Goal: Task Accomplishment & Management: Use online tool/utility

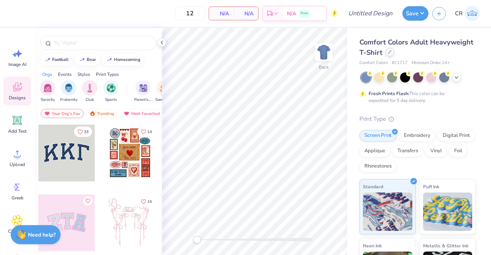
click at [392, 52] on icon at bounding box center [390, 52] width 4 height 4
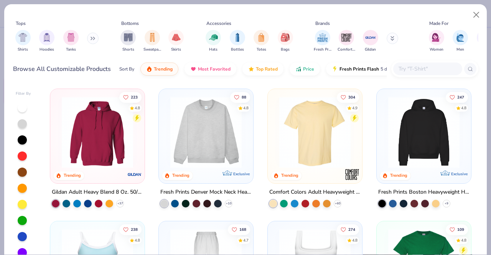
click at [413, 71] on input "text" at bounding box center [427, 68] width 59 height 9
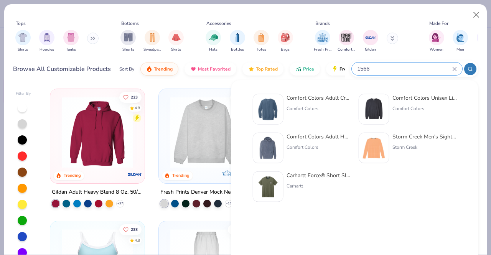
type input "1566"
click at [325, 99] on div "Comfort Colors Adult Crewneck Sweatshirt" at bounding box center [319, 98] width 64 height 8
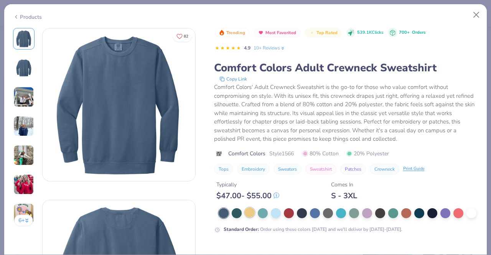
click at [249, 212] on div at bounding box center [250, 213] width 10 height 10
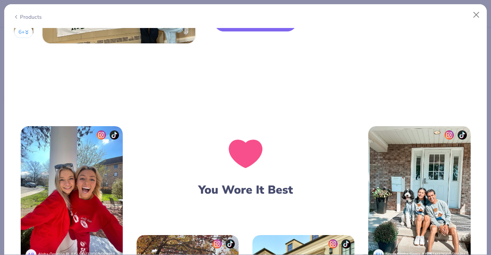
scroll to position [1151, 0]
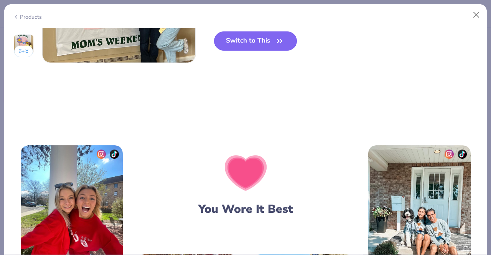
click at [271, 34] on button "Switch to This" at bounding box center [255, 40] width 83 height 19
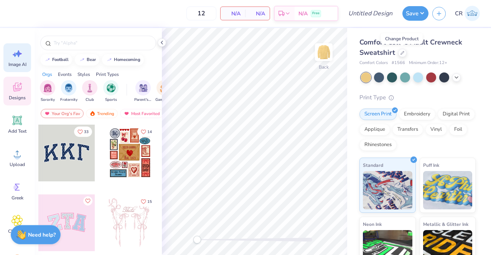
click at [21, 63] on span "Image AI" at bounding box center [17, 64] width 18 height 6
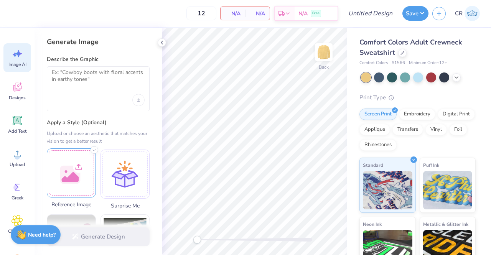
click at [72, 163] on div at bounding box center [71, 173] width 49 height 49
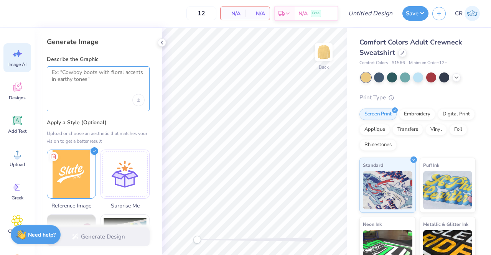
click at [112, 80] on textarea at bounding box center [98, 78] width 93 height 19
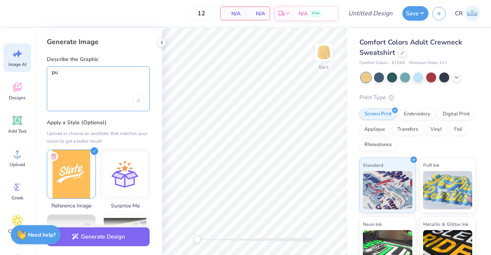
type textarea "p"
type textarea "s"
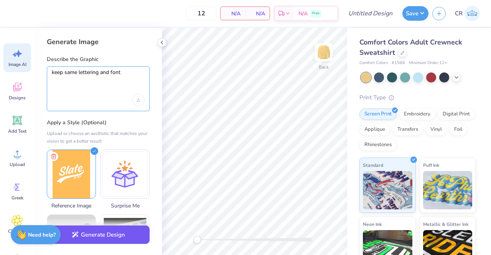
type textarea "keep same lettering and font"
click at [129, 237] on button "Generate Design" at bounding box center [98, 235] width 103 height 19
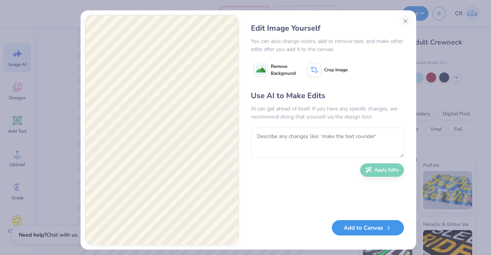
click at [357, 232] on button "Add to Canvas" at bounding box center [368, 228] width 72 height 16
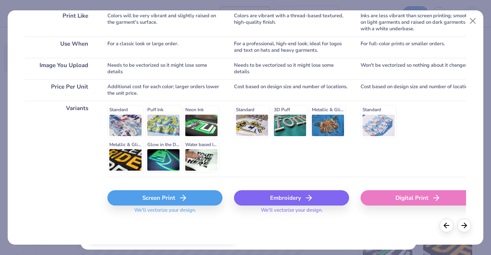
click at [166, 130] on div "Standard Puff Ink Neon Ink Metallic & Glitter Ink Glow in the Dark Ink Water ba…" at bounding box center [164, 139] width 115 height 68
click at [166, 120] on div "Standard Puff Ink Neon Ink Metallic & Glitter Ink Glow in the Dark Ink Water ba…" at bounding box center [164, 139] width 115 height 68
click at [165, 108] on div "Standard Puff Ink Neon Ink Metallic & Glitter Ink Glow in the Dark Ink Water ba…" at bounding box center [164, 139] width 115 height 68
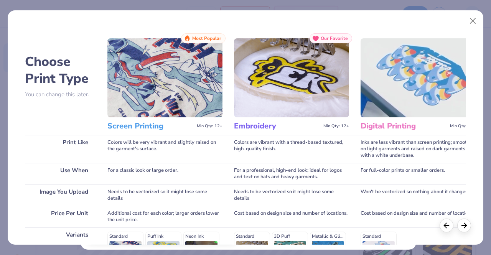
scroll to position [127, 0]
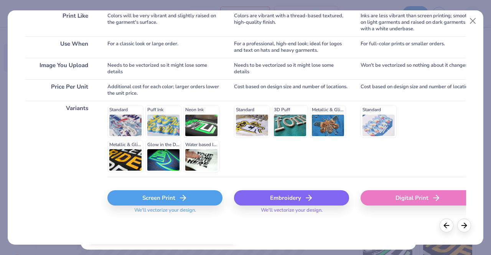
click at [169, 129] on div "Standard Puff Ink Neon Ink Metallic & Glitter Ink Glow in the Dark Ink Water ba…" at bounding box center [164, 139] width 115 height 68
click at [171, 160] on div "Standard Puff Ink Neon Ink Metallic & Glitter Ink Glow in the Dark Ink Water ba…" at bounding box center [164, 139] width 115 height 68
click at [169, 131] on div "Standard Puff Ink Neon Ink Metallic & Glitter Ink Glow in the Dark Ink Water ba…" at bounding box center [164, 139] width 115 height 68
click at [180, 195] on icon at bounding box center [183, 197] width 9 height 9
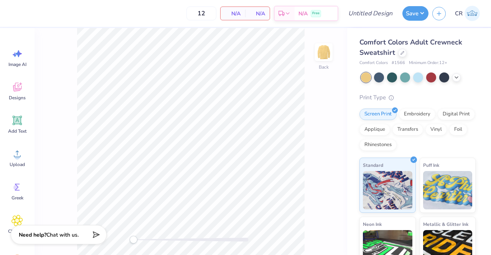
scroll to position [0, 0]
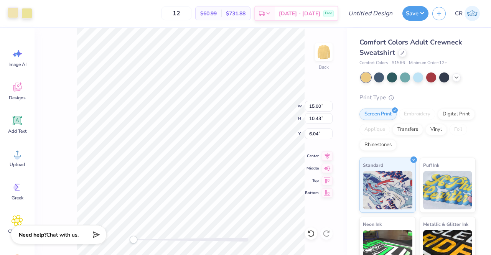
click at [13, 16] on div at bounding box center [13, 12] width 11 height 11
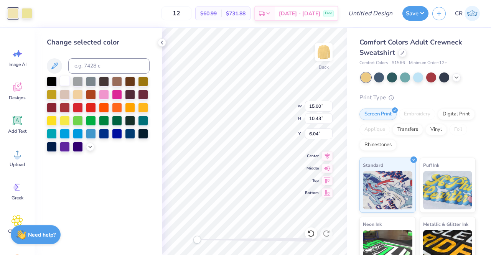
click at [66, 80] on div at bounding box center [65, 81] width 10 height 10
click at [28, 14] on div at bounding box center [26, 12] width 11 height 11
click at [63, 79] on div at bounding box center [65, 81] width 10 height 10
click at [162, 40] on icon at bounding box center [162, 43] width 6 height 6
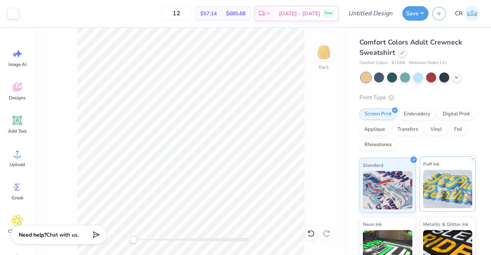
click at [442, 191] on img at bounding box center [448, 189] width 50 height 38
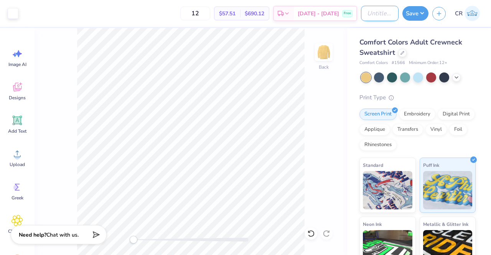
click at [379, 14] on input "Design Title" at bounding box center [380, 13] width 38 height 15
type input "slate crew"
click at [415, 18] on button "Save" at bounding box center [416, 12] width 26 height 15
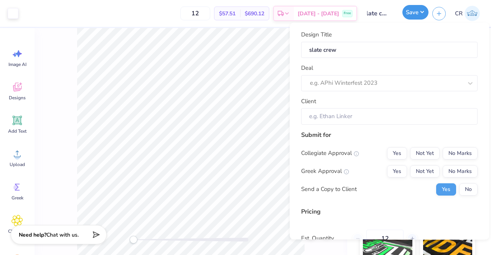
scroll to position [0, 0]
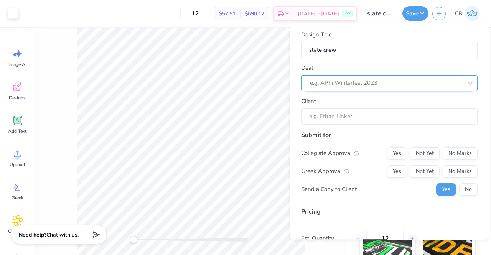
click at [389, 81] on div at bounding box center [386, 83] width 153 height 10
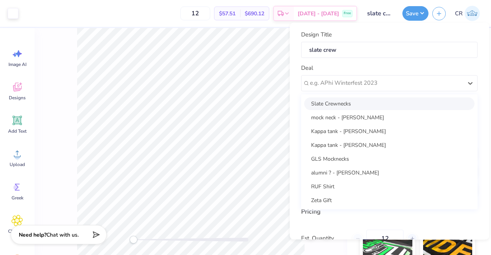
click at [382, 99] on div "Slate Crewnecks" at bounding box center [389, 104] width 170 height 13
type input "Erica Field"
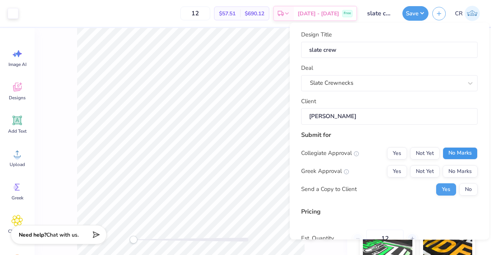
click at [449, 159] on button "No Marks" at bounding box center [460, 153] width 35 height 12
click at [451, 169] on button "No Marks" at bounding box center [460, 171] width 35 height 12
type input "$57.51"
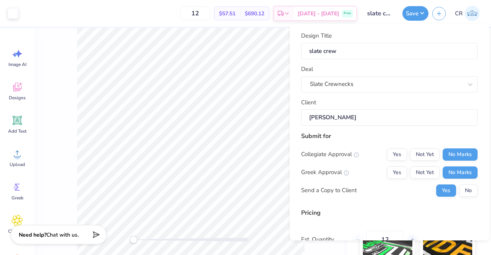
scroll to position [75, 0]
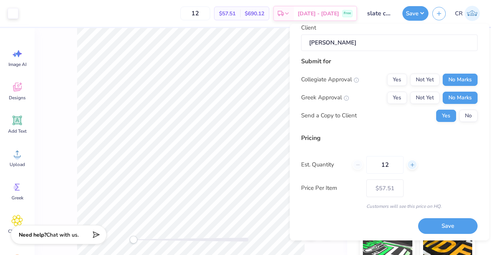
click at [411, 169] on div at bounding box center [412, 165] width 10 height 10
type input "13"
type input "$56.86"
drag, startPoint x: 405, startPoint y: 166, endPoint x: 374, endPoint y: 165, distance: 30.4
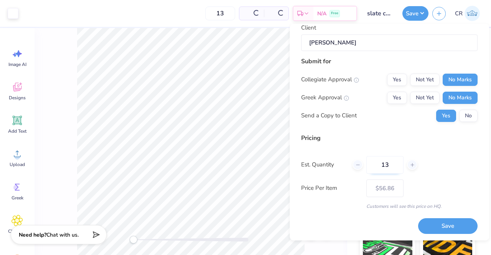
click at [374, 165] on div "13" at bounding box center [385, 165] width 65 height 18
type input "100"
type input "$46.63"
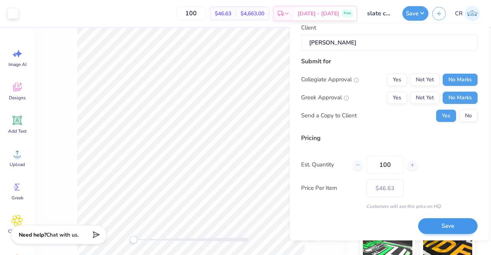
type input "100"
click at [441, 230] on button "Save" at bounding box center [448, 226] width 60 height 16
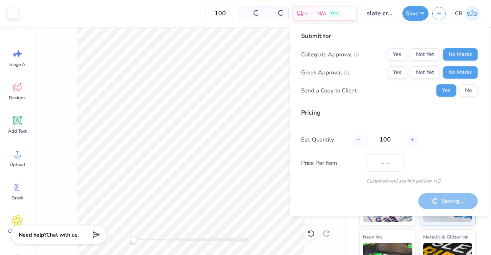
type input "$46.63"
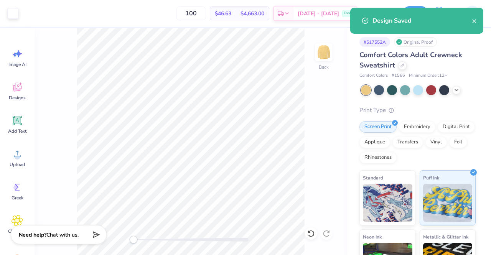
scroll to position [88, 0]
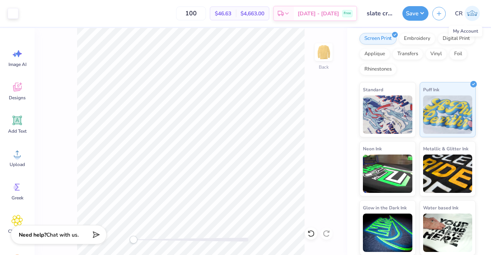
click at [462, 14] on span "CR" at bounding box center [459, 13] width 8 height 9
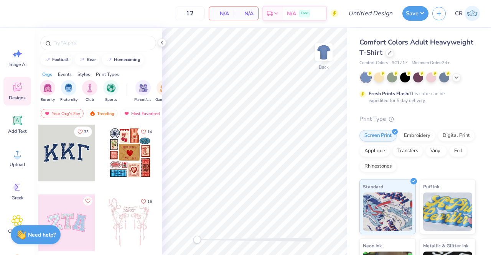
click at [394, 55] on div at bounding box center [390, 53] width 8 height 8
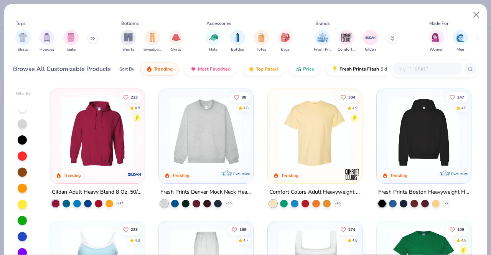
click at [420, 71] on input "text" at bounding box center [427, 68] width 59 height 9
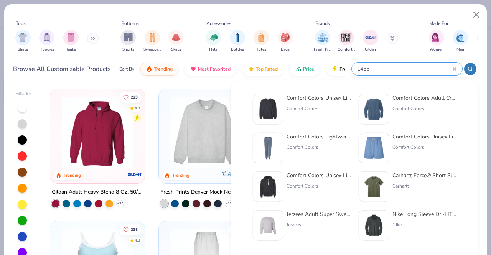
type input "1466"
click at [308, 108] on div "Comfort Colors" at bounding box center [319, 108] width 64 height 7
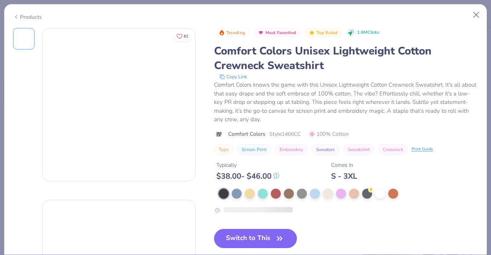
click at [254, 127] on div "Trending Most Favorited Top Rated 1.6M Clicks Comfort Colors Unisex Lightweight…" at bounding box center [346, 91] width 265 height 127
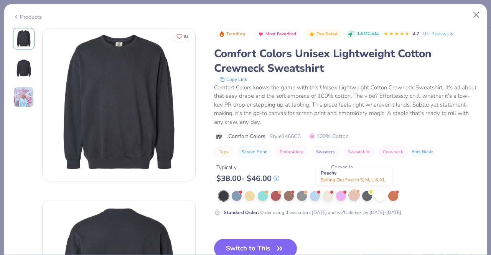
click at [358, 197] on div at bounding box center [354, 195] width 10 height 10
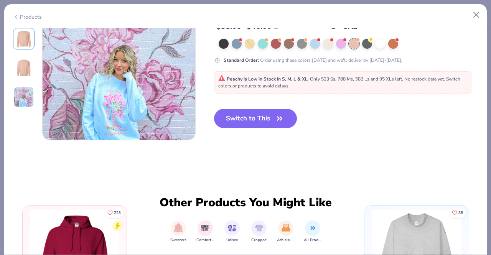
scroll to position [376, 0]
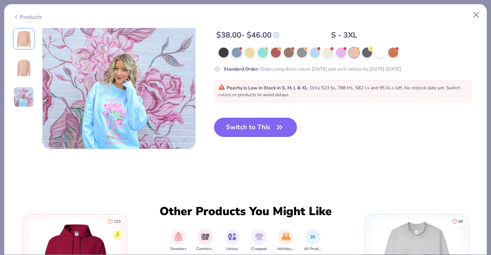
click at [282, 131] on icon "button" at bounding box center [280, 127] width 11 height 11
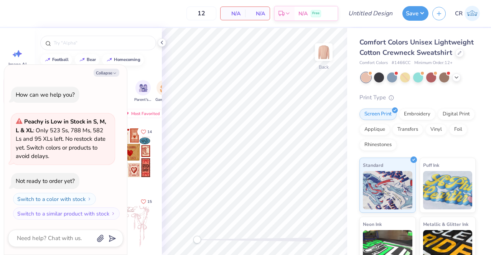
click at [120, 75] on div "Collapse" at bounding box center [65, 73] width 115 height 8
click at [119, 74] on button "Collapse" at bounding box center [107, 73] width 26 height 8
type textarea "x"
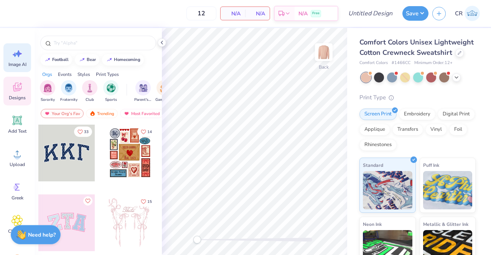
click at [18, 69] on div "Image AI" at bounding box center [17, 57] width 28 height 29
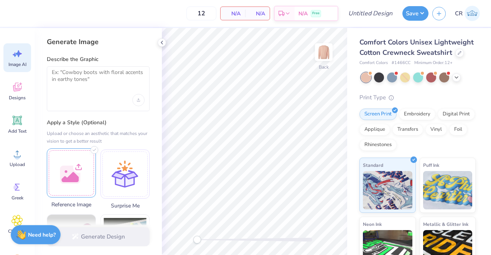
click at [81, 178] on div at bounding box center [71, 173] width 49 height 49
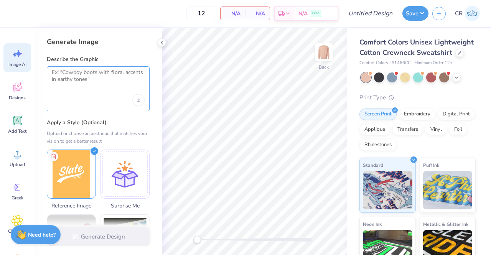
click at [125, 79] on textarea at bounding box center [98, 78] width 93 height 19
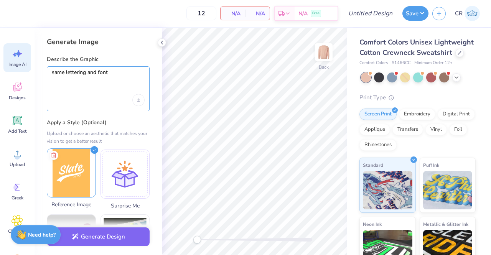
scroll to position [21, 0]
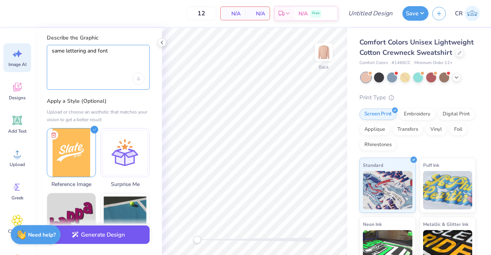
type textarea "same lettering and font"
click at [110, 238] on button "Generate Design" at bounding box center [98, 235] width 103 height 19
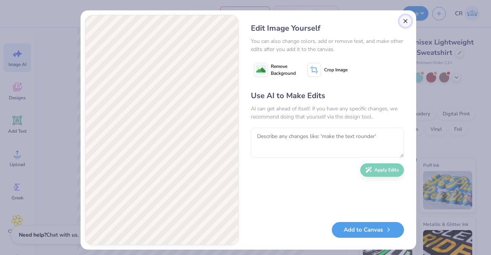
click at [402, 21] on button "Close" at bounding box center [406, 21] width 12 height 12
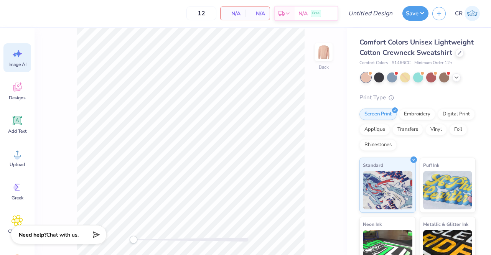
scroll to position [0, 17]
click at [28, 61] on div "Image AI" at bounding box center [17, 57] width 28 height 29
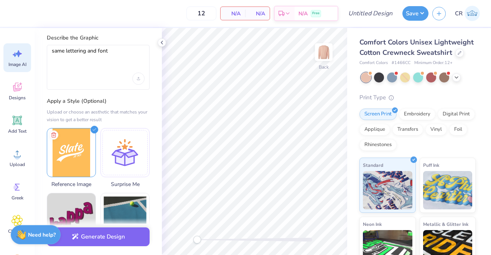
scroll to position [0, 0]
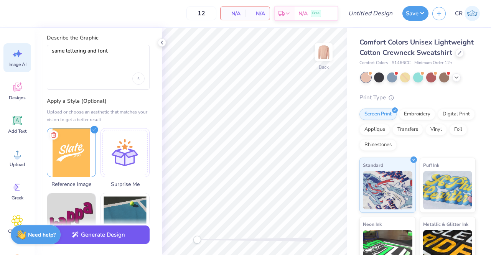
click at [111, 232] on button "Generate Design" at bounding box center [98, 235] width 103 height 19
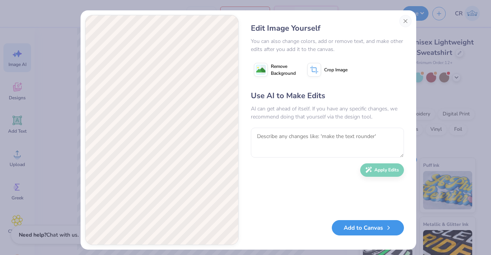
click at [349, 227] on button "Add to Canvas" at bounding box center [368, 228] width 72 height 16
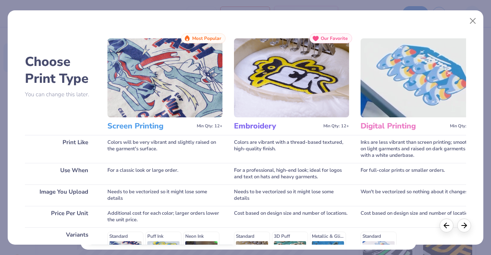
scroll to position [127, 0]
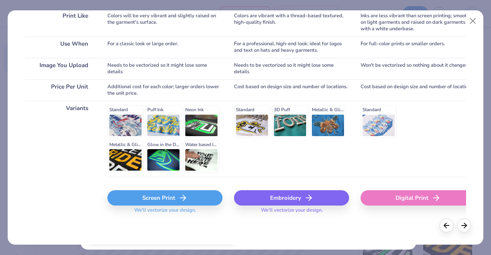
click at [186, 203] on div "Screen Print" at bounding box center [164, 197] width 115 height 15
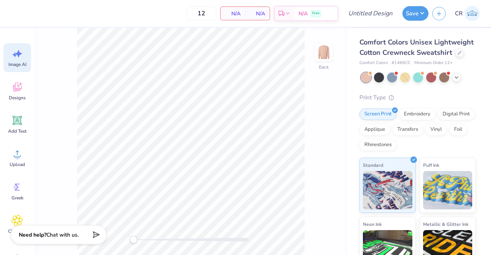
scroll to position [0, 0]
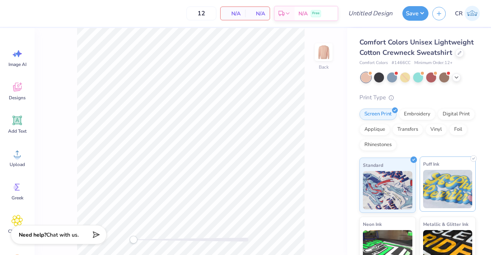
click at [424, 197] on img at bounding box center [448, 189] width 50 height 38
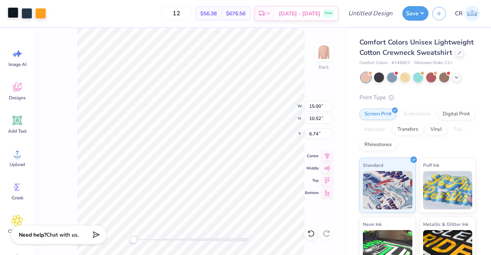
click at [17, 17] on div at bounding box center [13, 12] width 11 height 11
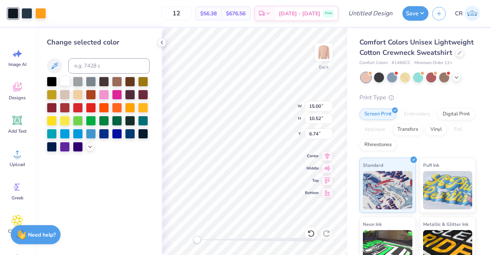
click at [70, 84] on div at bounding box center [65, 81] width 10 height 10
click at [30, 15] on div at bounding box center [26, 12] width 11 height 11
click at [66, 80] on div at bounding box center [65, 81] width 10 height 10
click at [27, 17] on div at bounding box center [26, 12] width 11 height 11
click at [68, 80] on div at bounding box center [65, 81] width 10 height 10
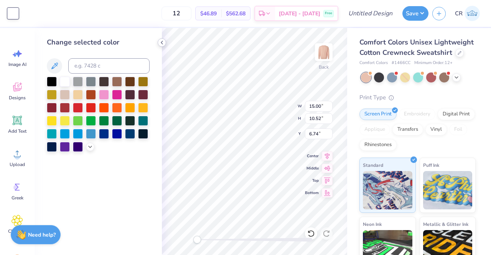
click at [161, 44] on icon at bounding box center [162, 43] width 6 height 6
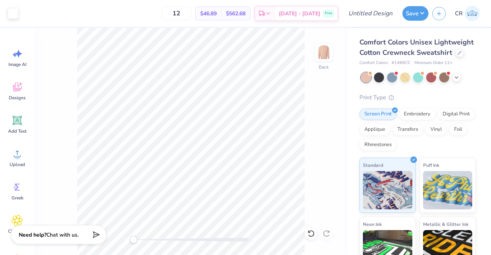
click at [462, 83] on div at bounding box center [418, 78] width 115 height 10
click at [460, 80] on icon at bounding box center [457, 77] width 6 height 6
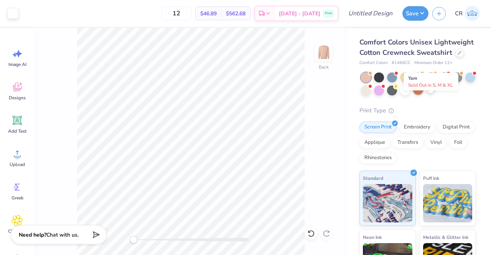
click at [423, 95] on div at bounding box center [418, 90] width 10 height 10
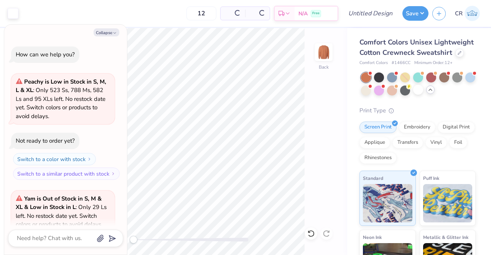
scroll to position [68, 0]
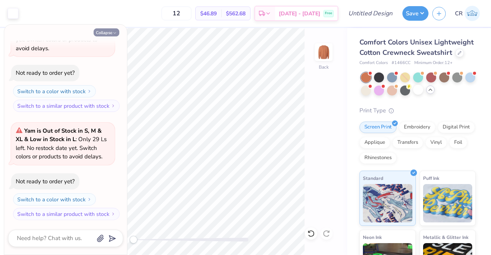
click at [114, 29] on button "Collapse" at bounding box center [107, 32] width 26 height 8
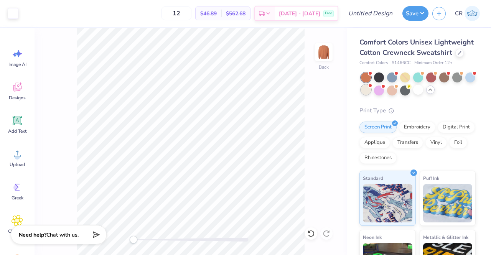
click at [371, 95] on div at bounding box center [366, 90] width 10 height 10
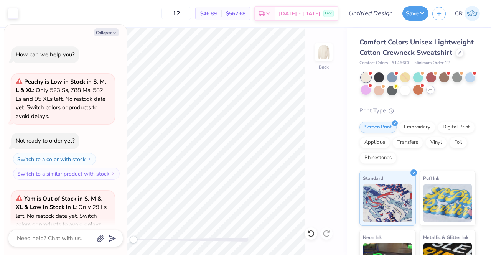
scroll to position [185, 0]
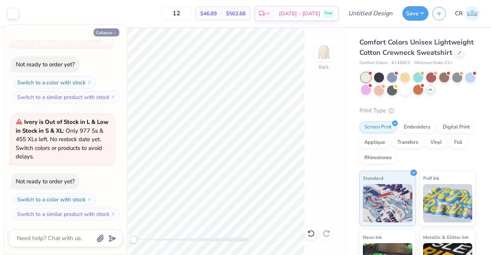
click at [116, 31] on icon "button" at bounding box center [114, 33] width 5 height 5
type textarea "x"
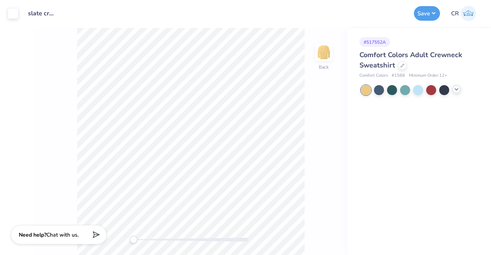
click at [459, 89] on icon at bounding box center [457, 89] width 6 height 6
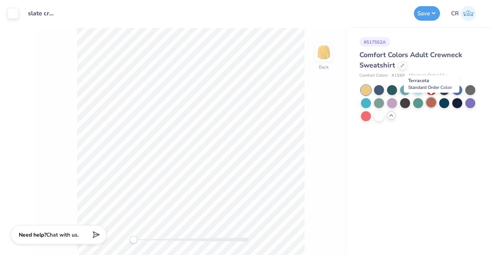
click at [433, 103] on div at bounding box center [432, 103] width 10 height 10
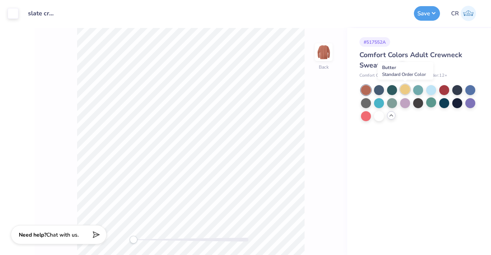
click at [403, 89] on div at bounding box center [405, 89] width 10 height 10
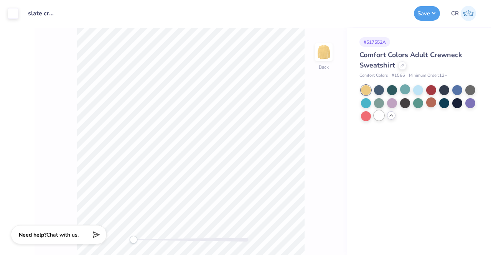
click at [379, 116] on div at bounding box center [379, 116] width 10 height 10
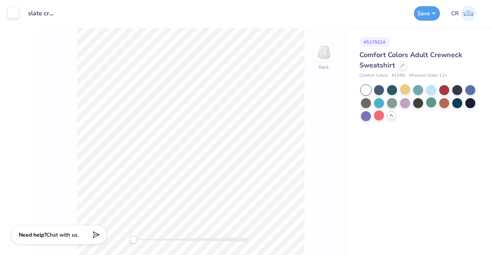
click at [17, 18] on div at bounding box center [13, 12] width 11 height 11
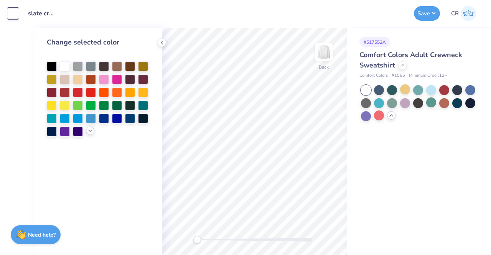
click at [88, 130] on icon at bounding box center [90, 131] width 6 height 6
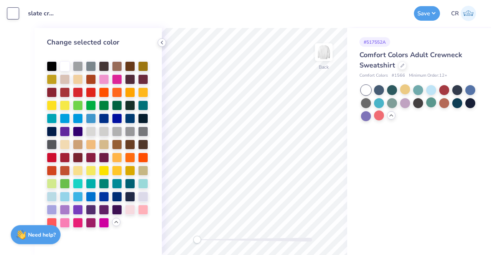
click at [165, 41] on icon at bounding box center [162, 43] width 6 height 6
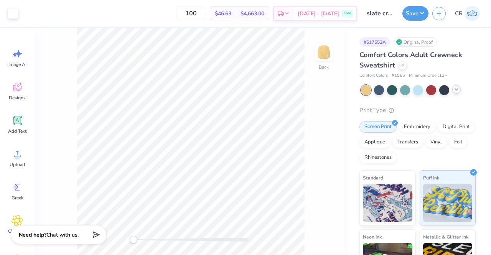
click at [459, 88] on icon at bounding box center [457, 89] width 6 height 6
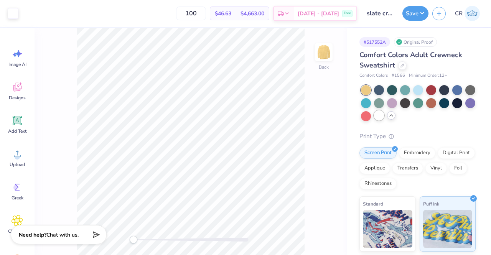
click at [384, 118] on div at bounding box center [379, 116] width 10 height 10
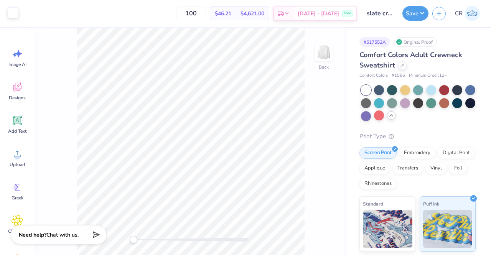
click at [18, 15] on div at bounding box center [13, 12] width 11 height 11
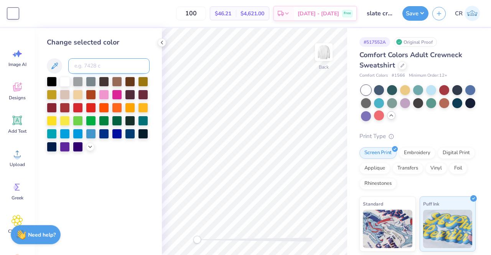
click at [89, 66] on input at bounding box center [108, 65] width 81 height 15
type input "151"
click at [162, 41] on icon at bounding box center [162, 43] width 6 height 6
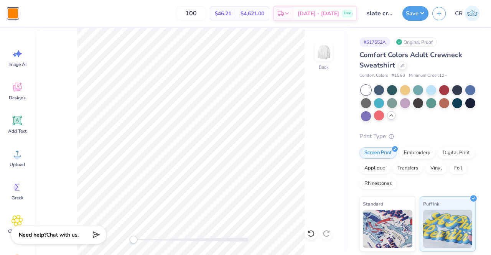
click at [384, 112] on div at bounding box center [418, 103] width 115 height 36
click at [466, 107] on div at bounding box center [471, 103] width 10 height 10
